Goal: Information Seeking & Learning: Learn about a topic

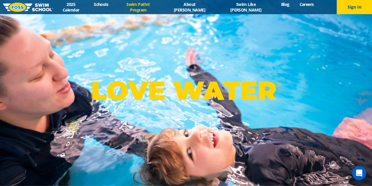
click at [163, 5] on link "Swim Path® Program" at bounding box center [139, 6] width 50 height 11
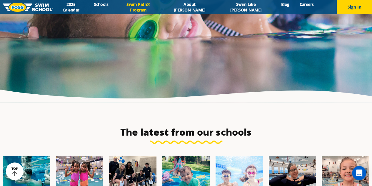
scroll to position [1560, 0]
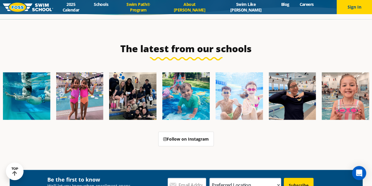
click at [211, 9] on link "About [PERSON_NAME]" at bounding box center [189, 6] width 53 height 11
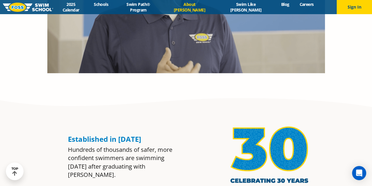
scroll to position [383, 0]
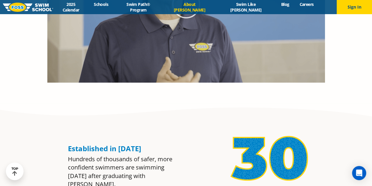
click at [186, 16] on icon "Play Video" at bounding box center [186, 3] width 29 height 29
